Goal: Navigation & Orientation: Find specific page/section

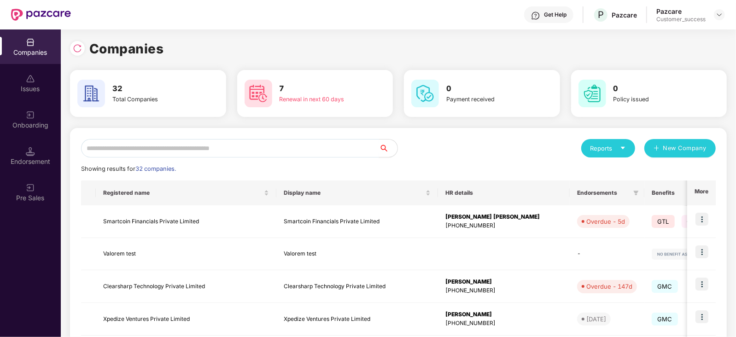
click at [285, 146] on input "text" at bounding box center [230, 148] width 298 height 18
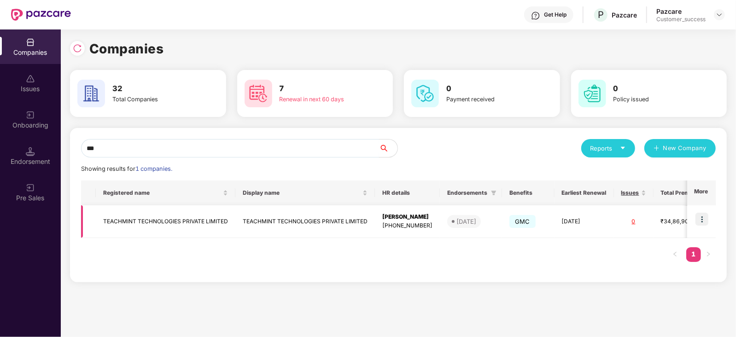
type input "***"
click at [700, 225] on img at bounding box center [701, 219] width 13 height 13
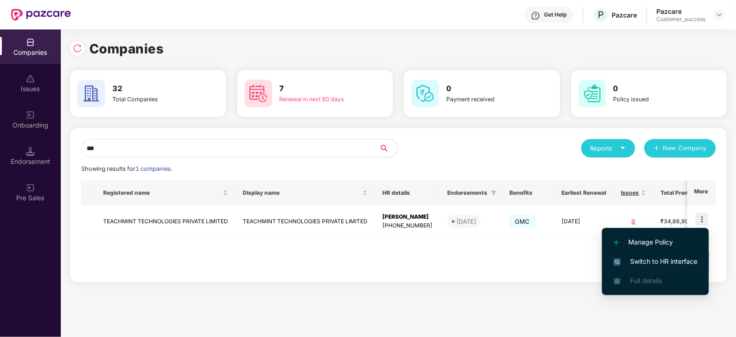
click at [653, 255] on li "Switch to HR interface" at bounding box center [655, 261] width 107 height 19
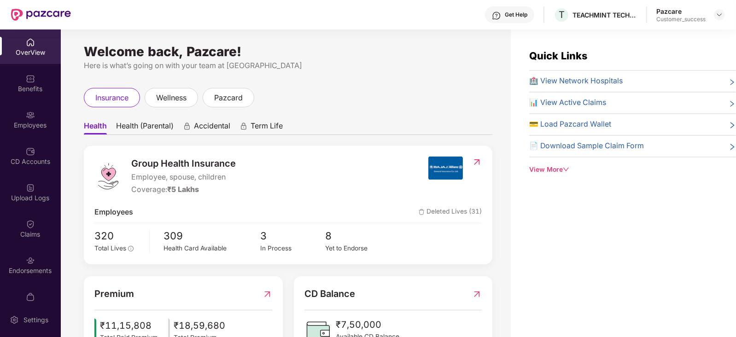
scroll to position [25, 0]
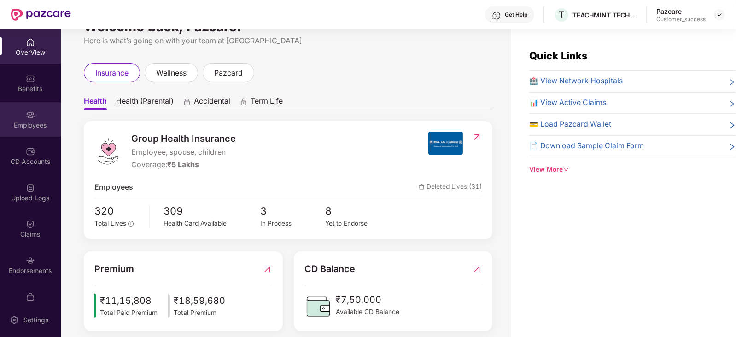
click at [15, 130] on div "Employees" at bounding box center [30, 119] width 61 height 35
